Goal: Complete application form

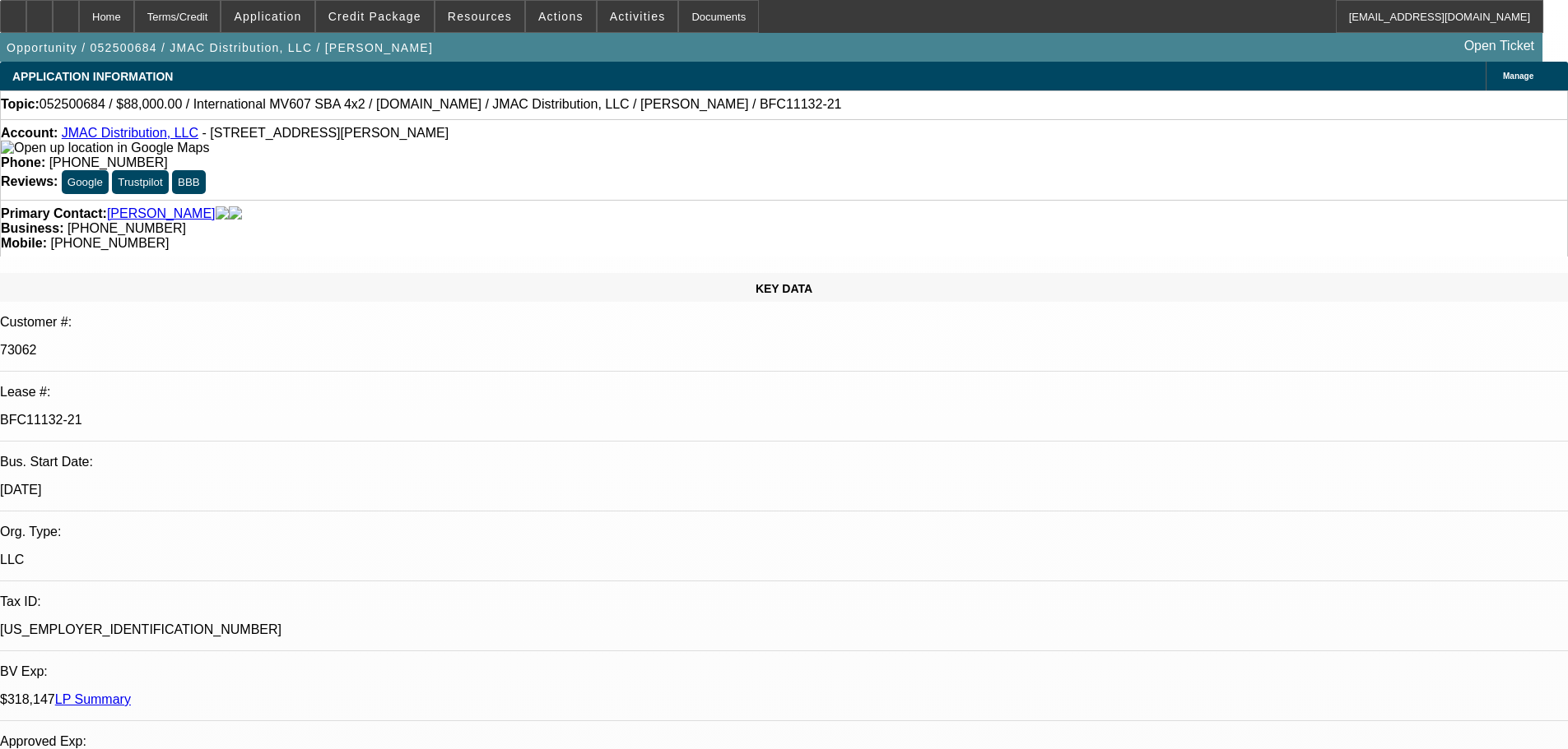
select select "0"
select select "2"
select select "0"
select select "6"
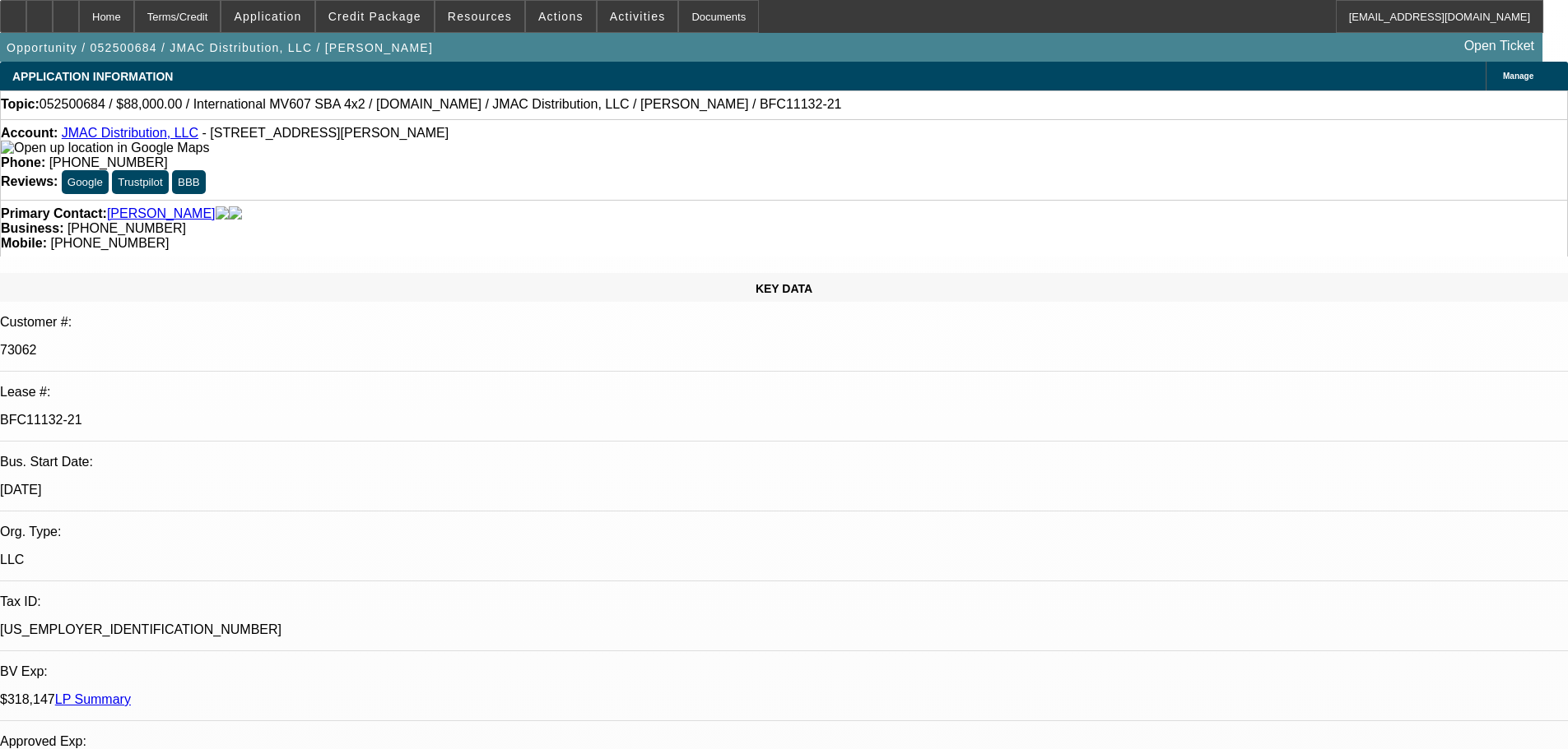
select select "0"
select select "2"
select select "0"
select select "6"
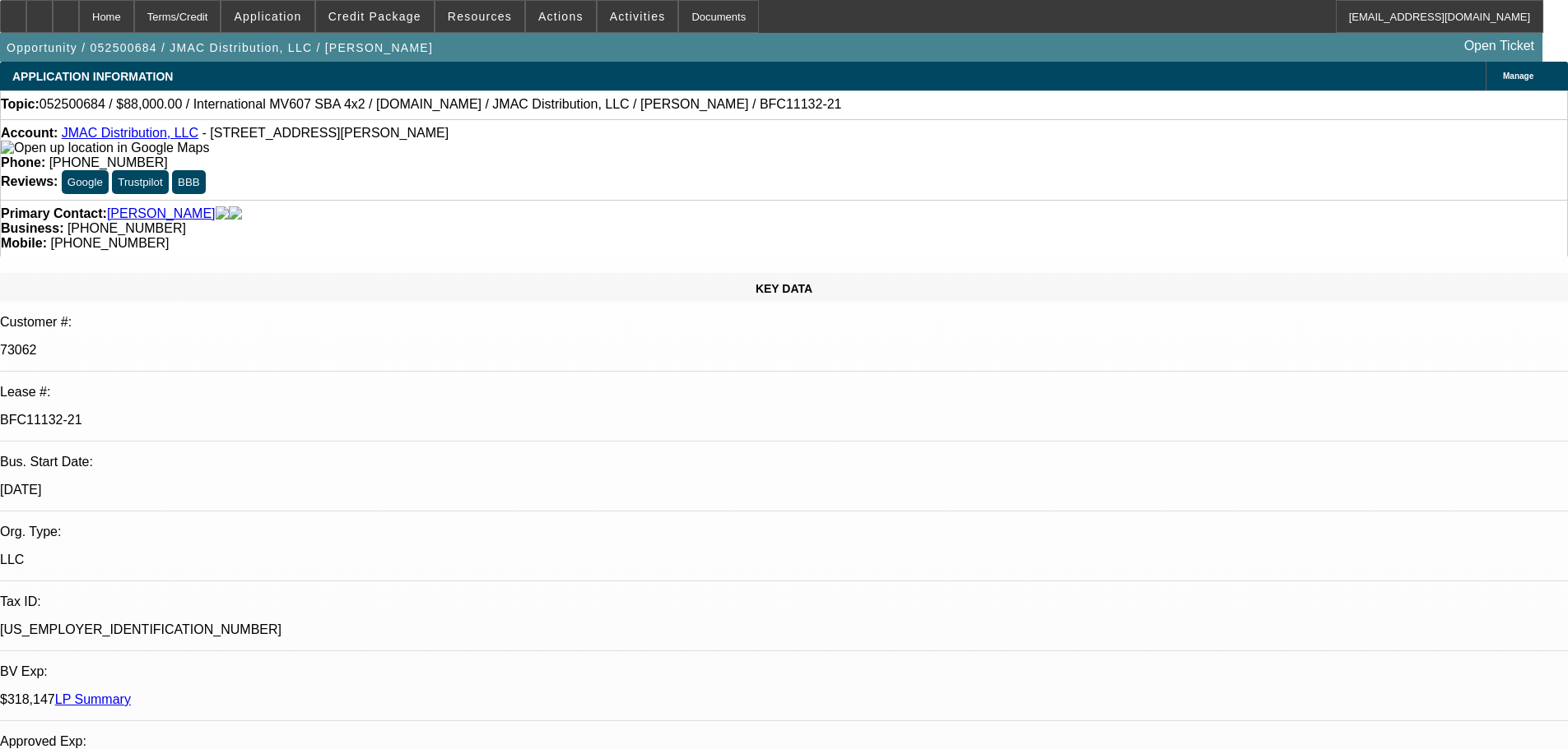
select select "0"
select select "2"
select select "0"
select select "6"
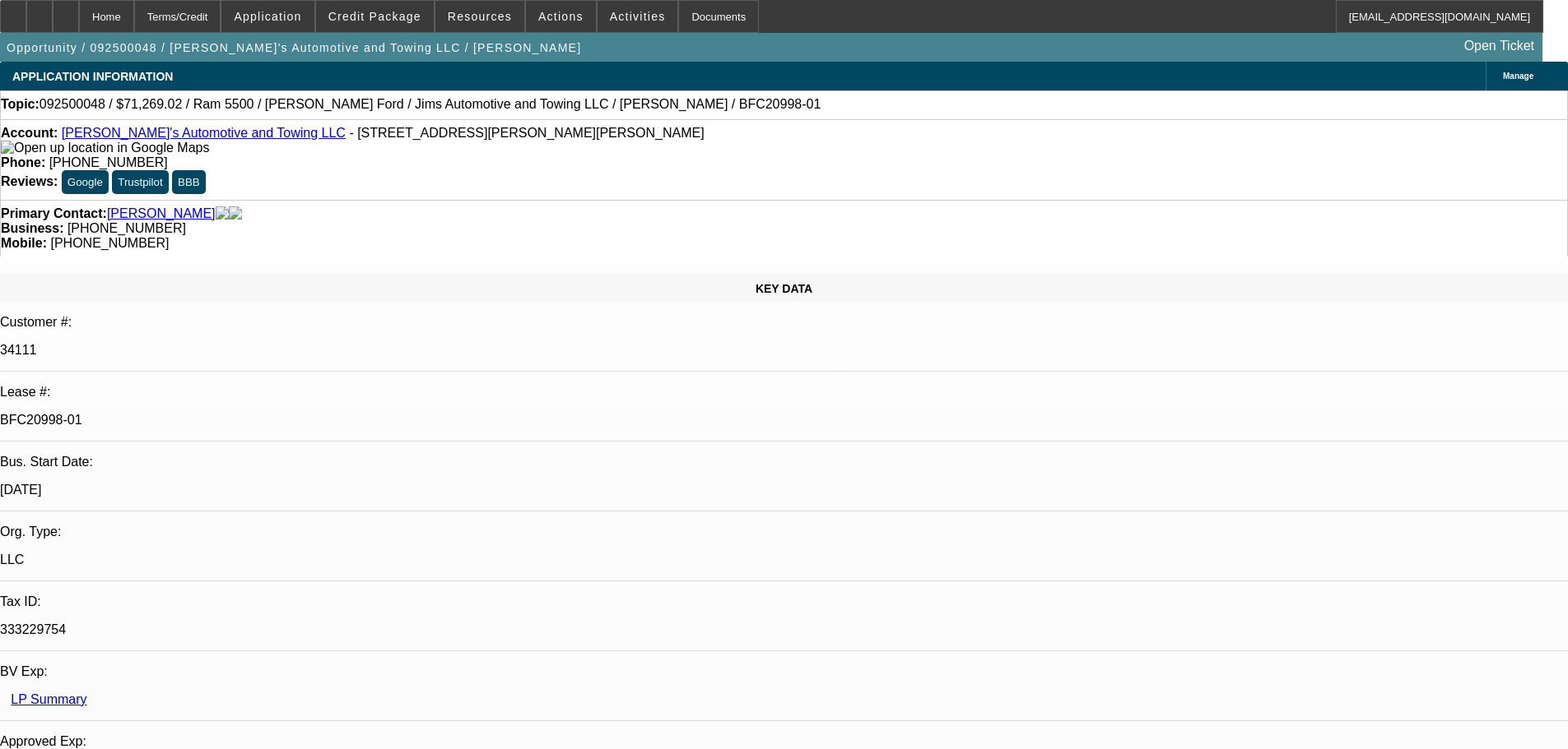
select select "0"
select select "3"
select select "0.1"
select select "4"
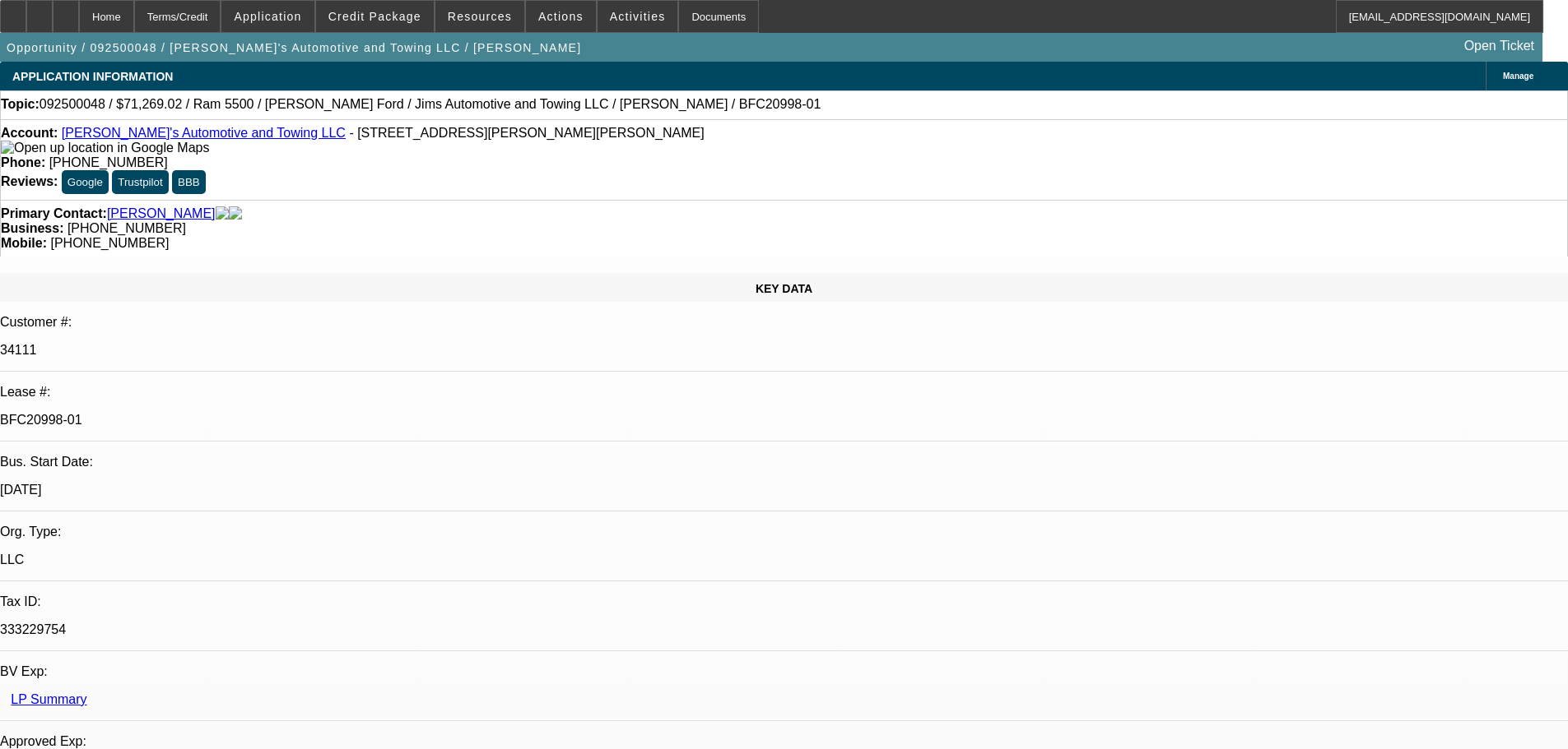
select select "0"
select select "3"
select select "0.1"
select select "4"
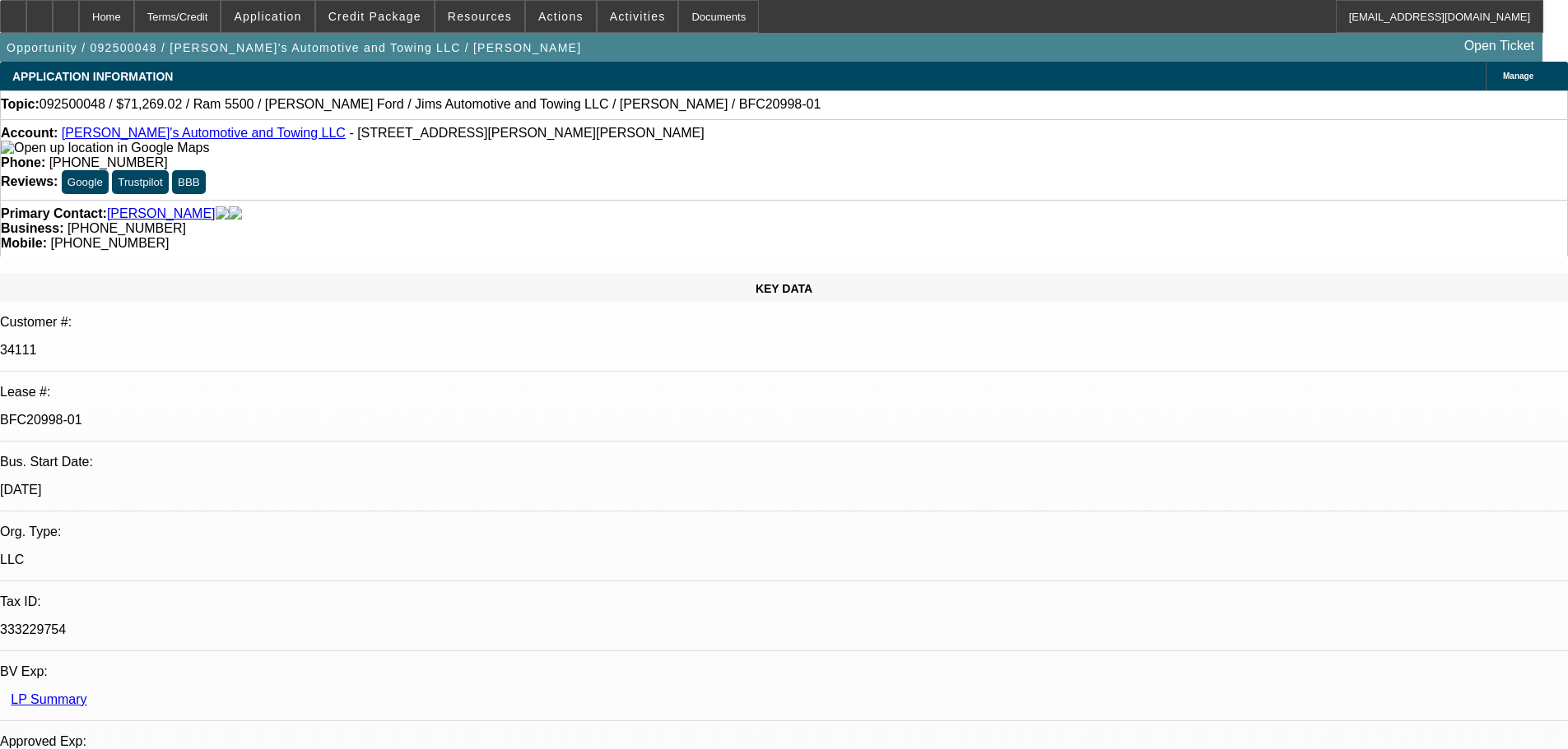
select select "0"
select select "3"
select select "0.1"
select select "4"
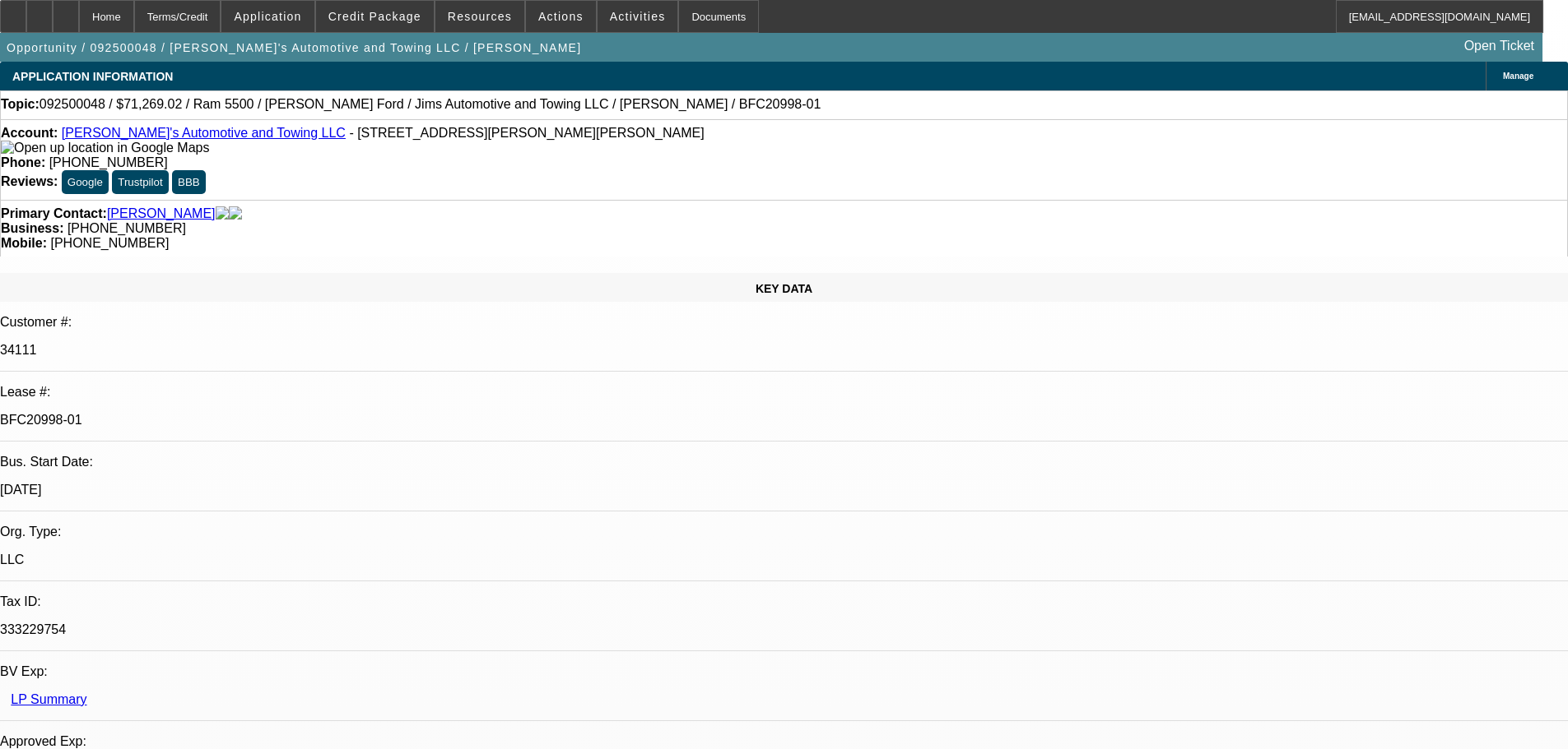
select select "0"
select select "0.1"
select select "4"
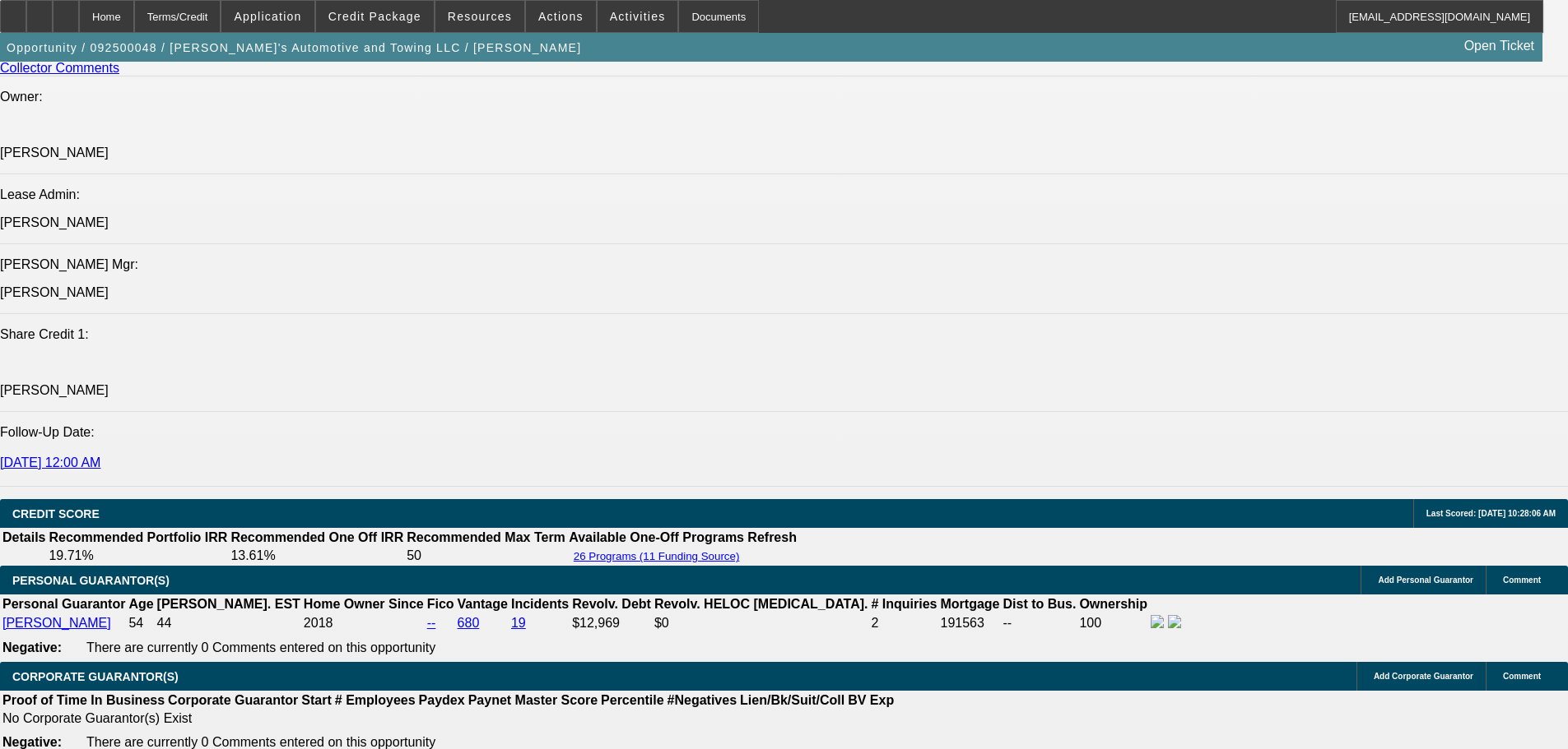
scroll to position [2139, 0]
